Goal: Task Accomplishment & Management: Manage account settings

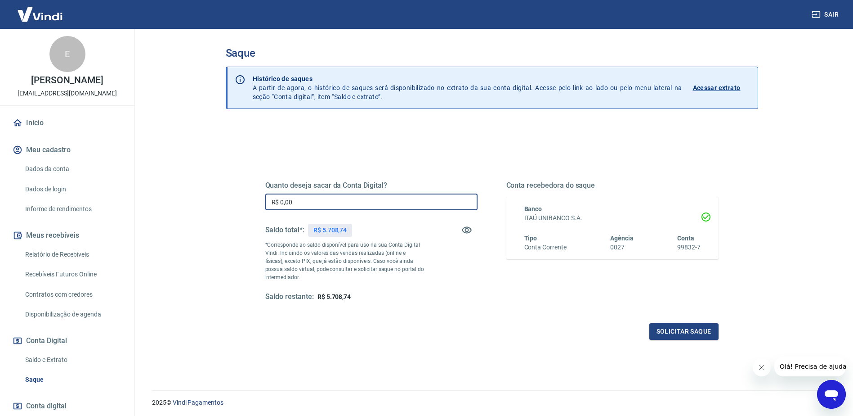
click at [367, 198] on input "R$ 0,00" at bounding box center [371, 201] width 212 height 17
click at [382, 201] on input "R$ 0,00" at bounding box center [371, 201] width 212 height 17
type input "R$ 5.708,74"
click at [671, 329] on button "Solicitar saque" at bounding box center [683, 331] width 69 height 17
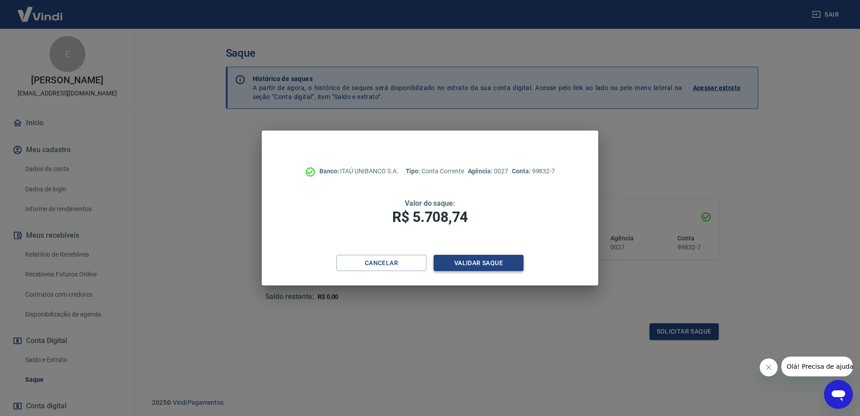
click at [474, 269] on button "Validar saque" at bounding box center [479, 263] width 90 height 17
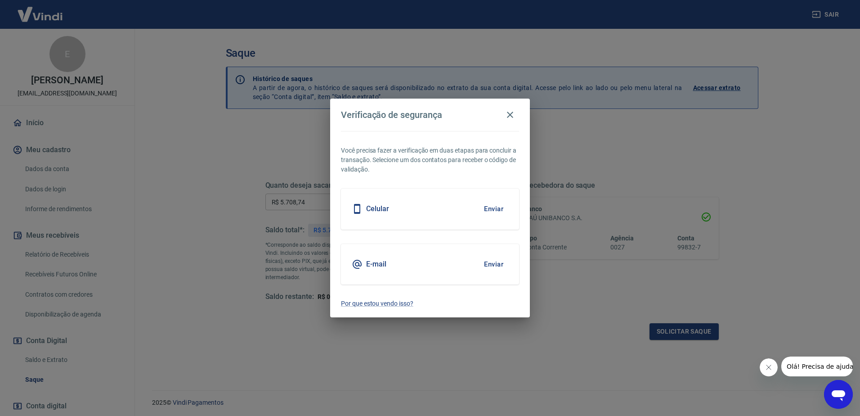
click at [494, 209] on button "Enviar" at bounding box center [493, 208] width 29 height 19
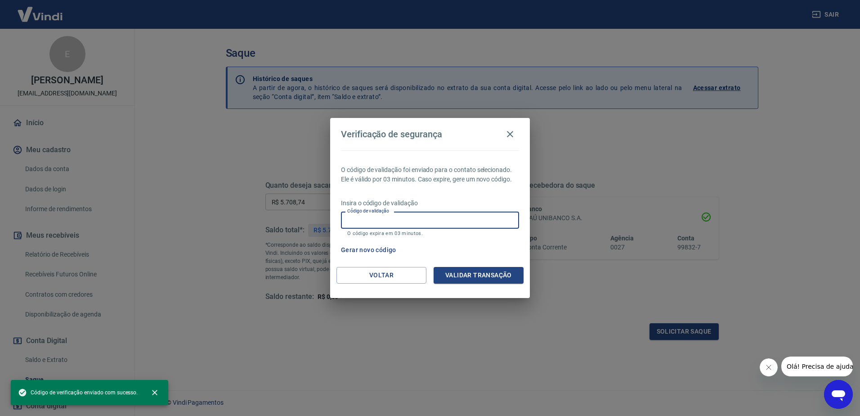
click at [434, 216] on input "Código de validação" at bounding box center [430, 219] width 178 height 17
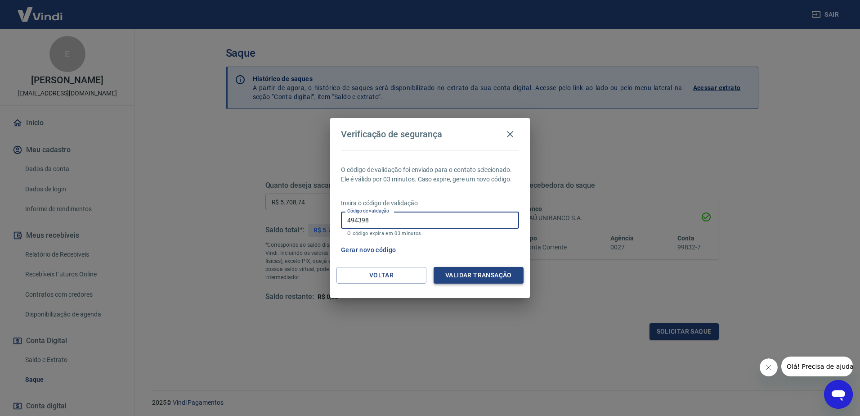
type input "494398"
click at [488, 273] on button "Validar transação" at bounding box center [479, 275] width 90 height 17
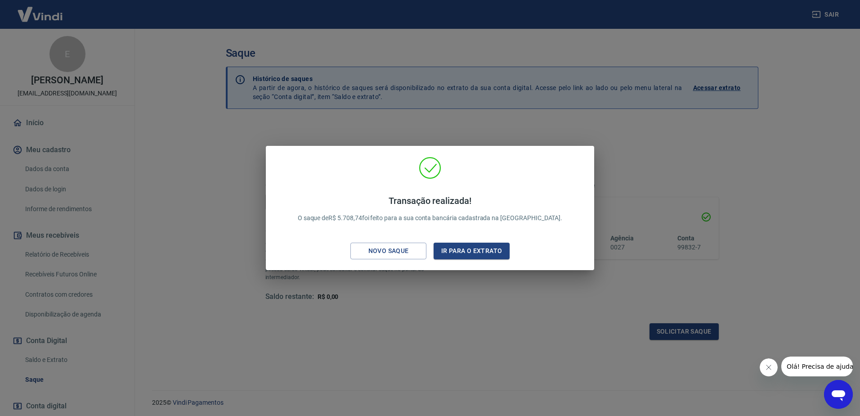
click at [455, 289] on div "Transação realizada! O saque de R$ 5.708,74 foi feito para a sua conta bancária…" at bounding box center [430, 208] width 860 height 416
